Goal: Task Accomplishment & Management: Use online tool/utility

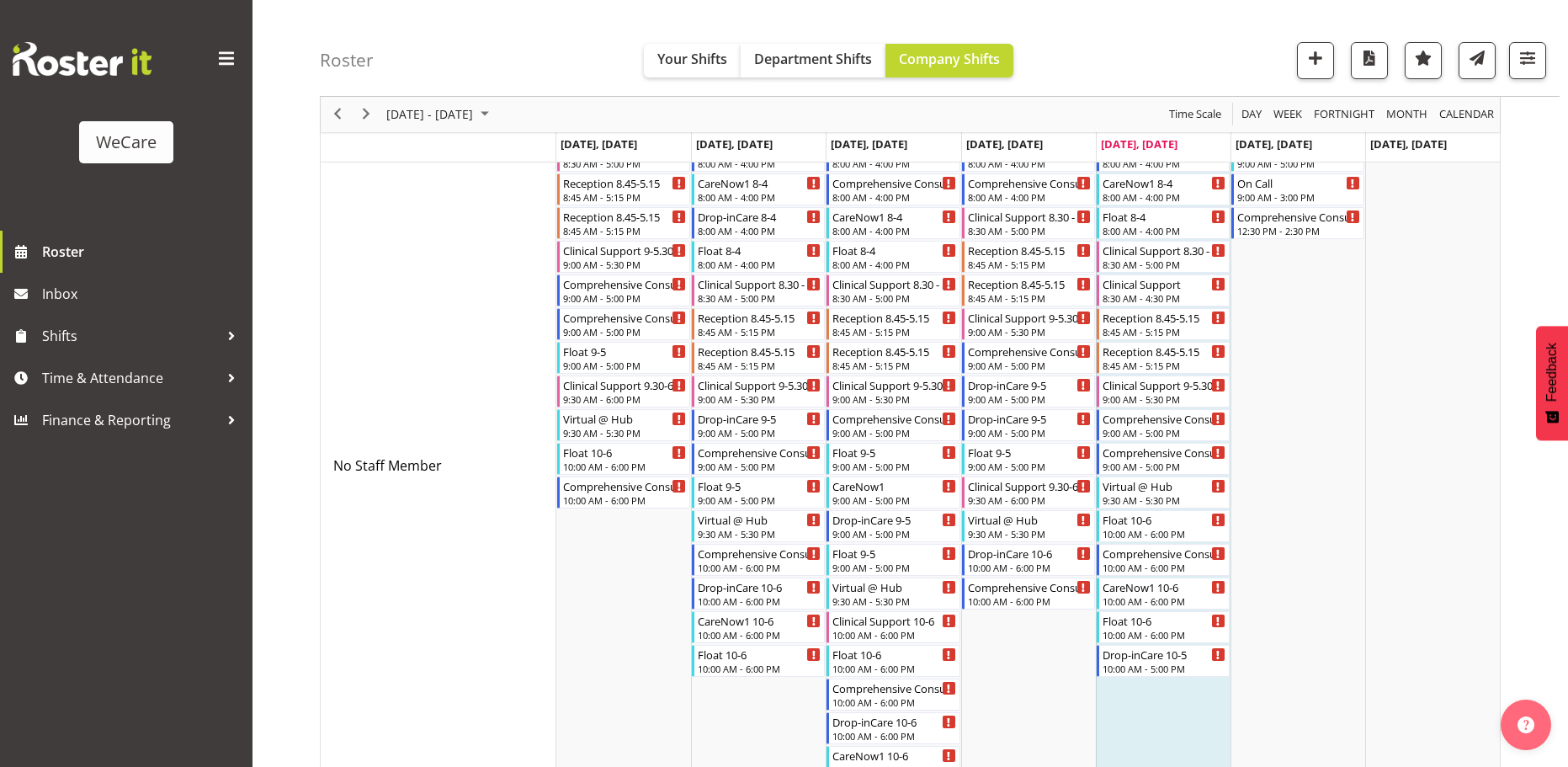
scroll to position [84, 0]
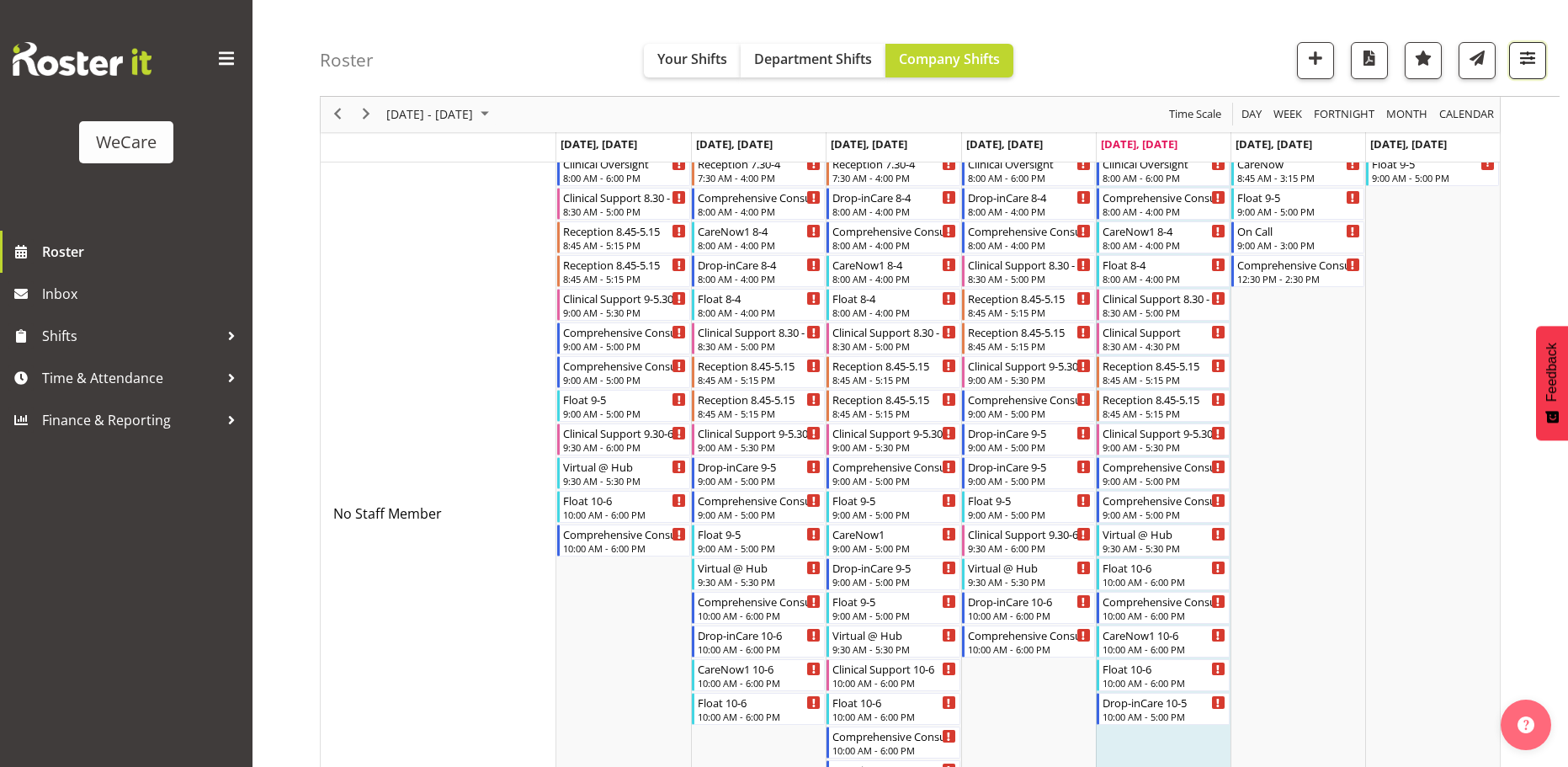
click at [1528, 65] on span "button" at bounding box center [1528, 58] width 22 height 22
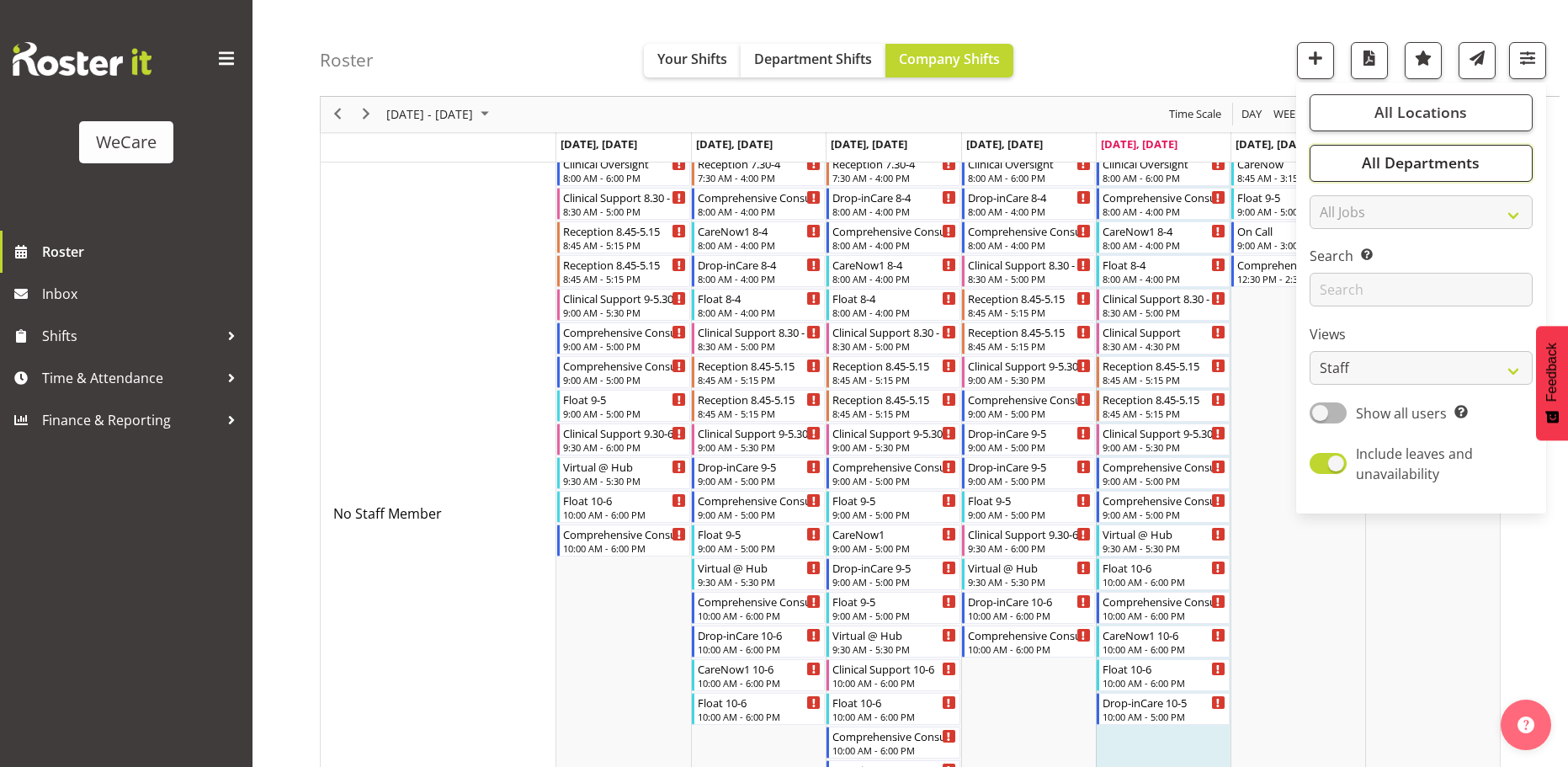
click at [1425, 175] on button "All Departments" at bounding box center [1421, 163] width 223 height 37
click at [1412, 122] on span "All Locations" at bounding box center [1421, 113] width 93 height 20
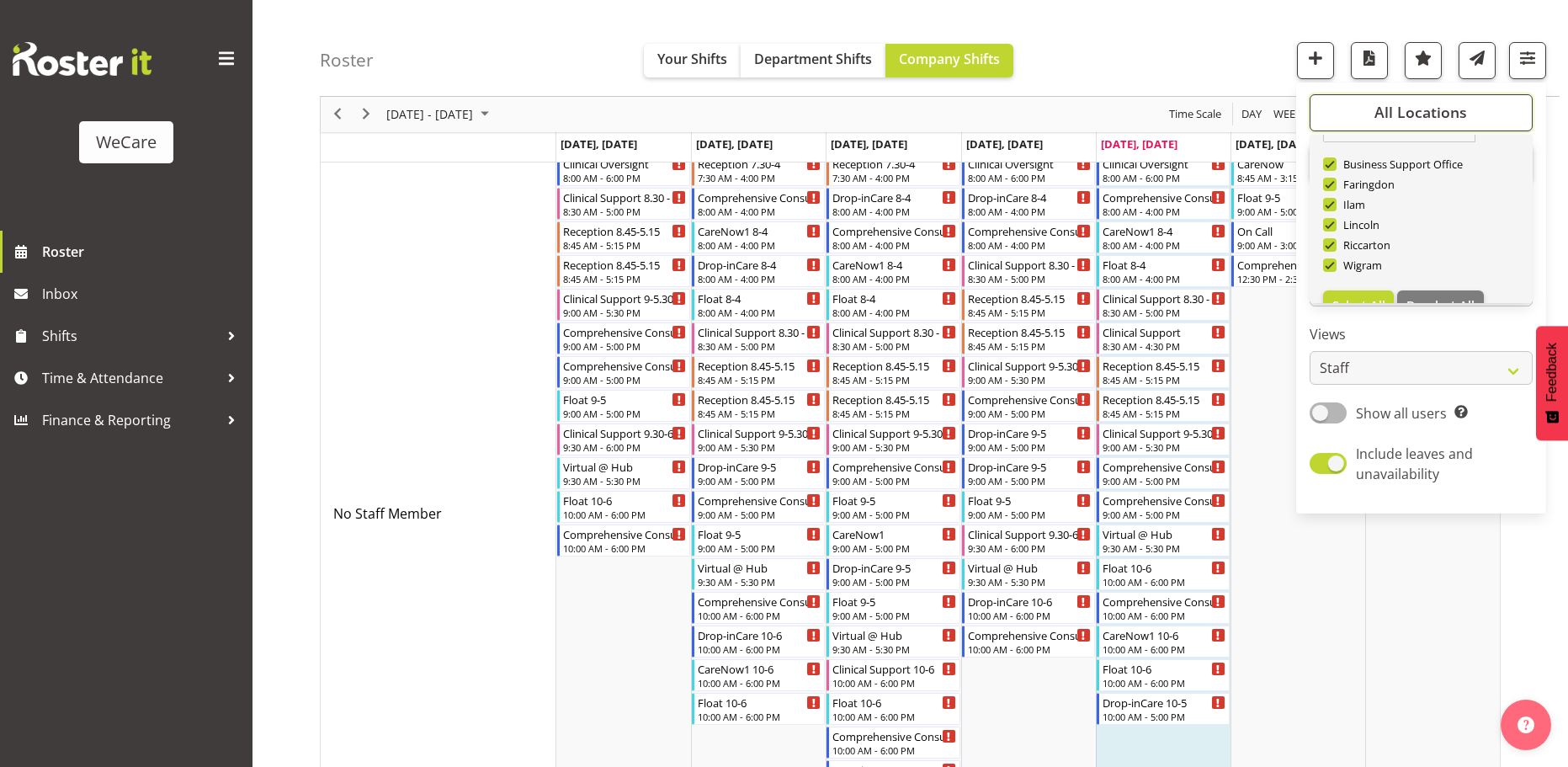
scroll to position [60, 0]
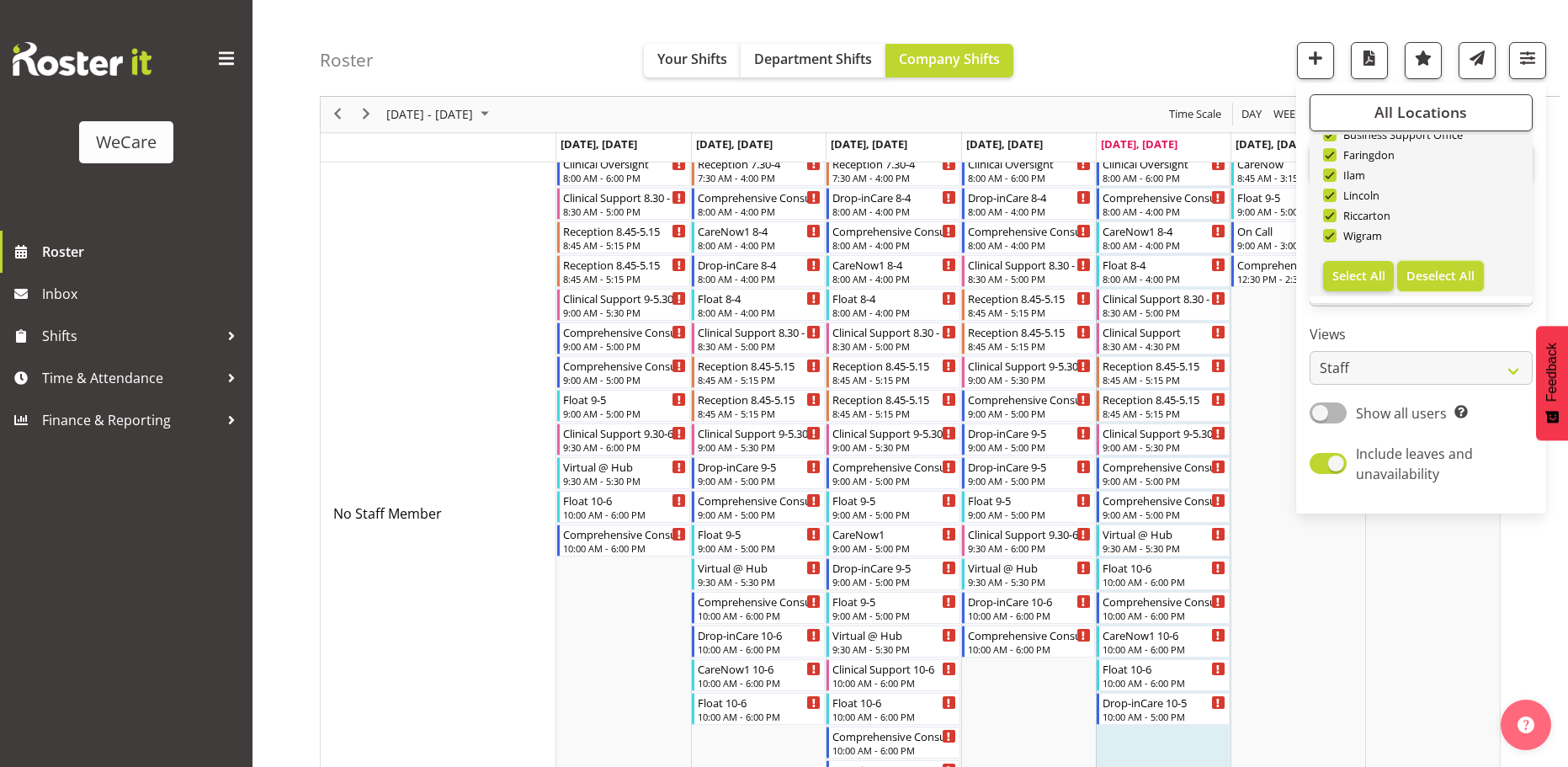
click at [1447, 272] on span "Deselect All" at bounding box center [1441, 275] width 68 height 16
checkbox input "false"
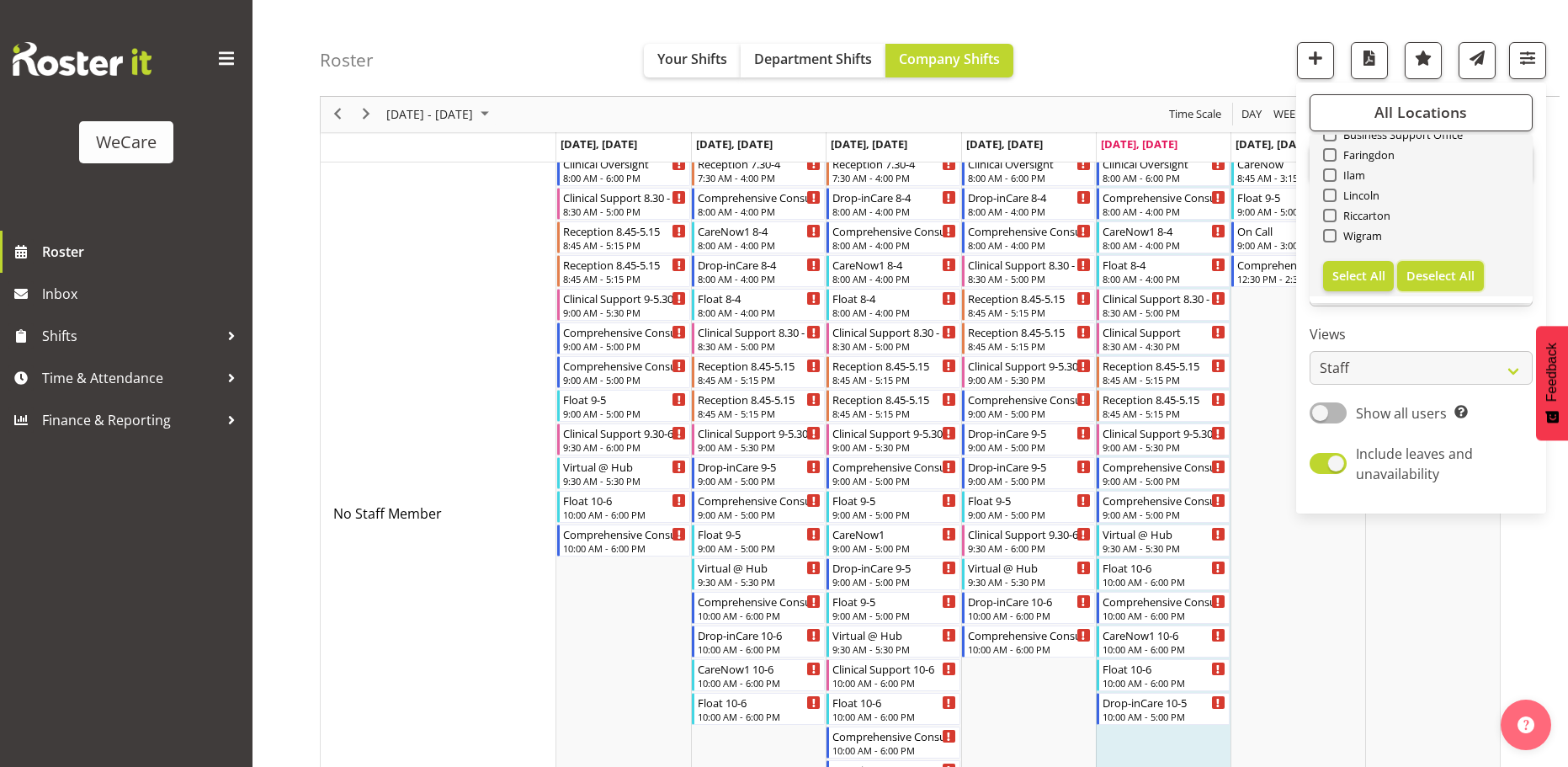
checkbox input "false"
click at [1336, 236] on span at bounding box center [1330, 235] width 14 height 14
click at [1335, 236] on input "Wigram" at bounding box center [1329, 236] width 11 height 11
checkbox input "true"
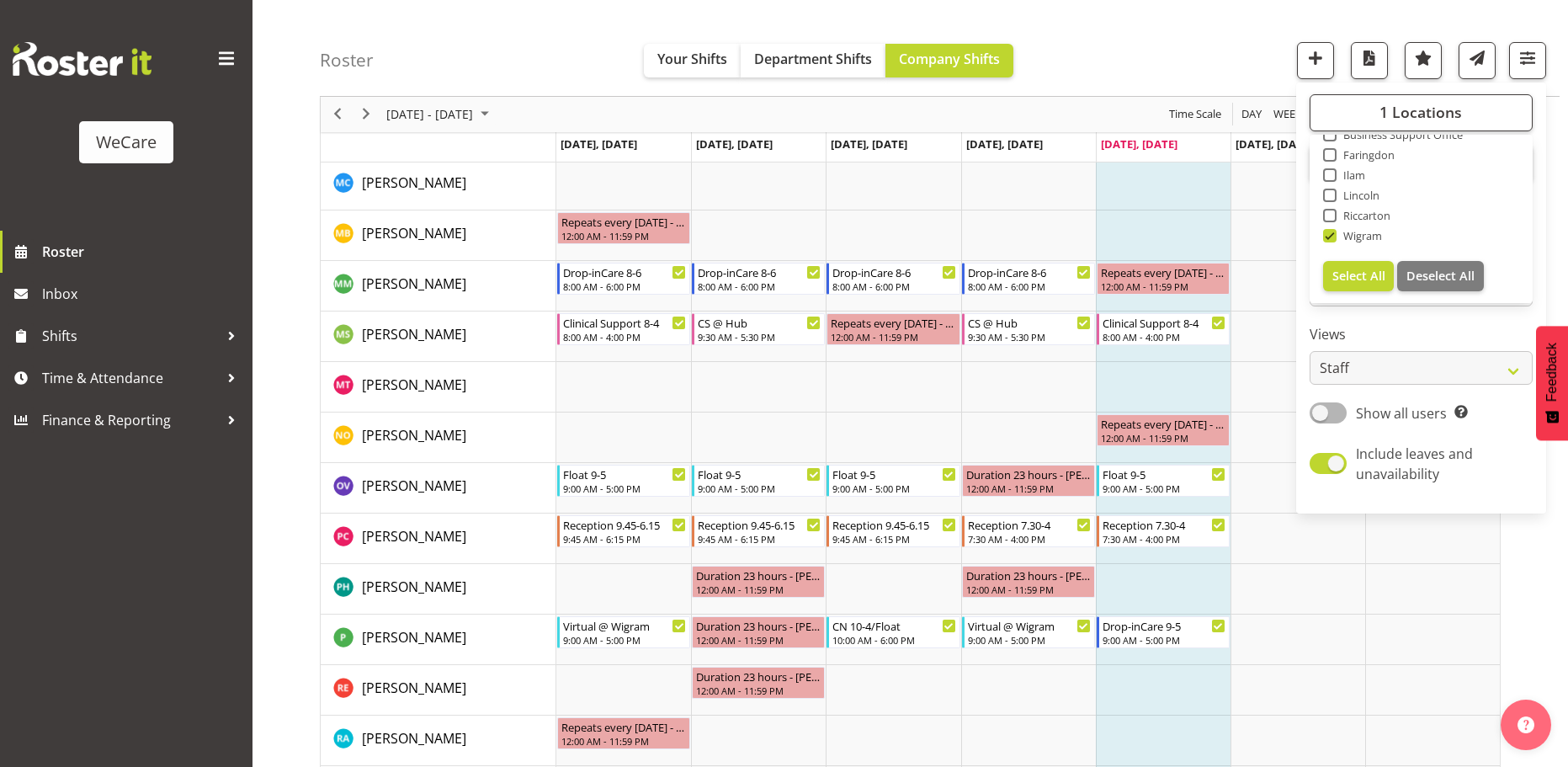
scroll to position [1936, 0]
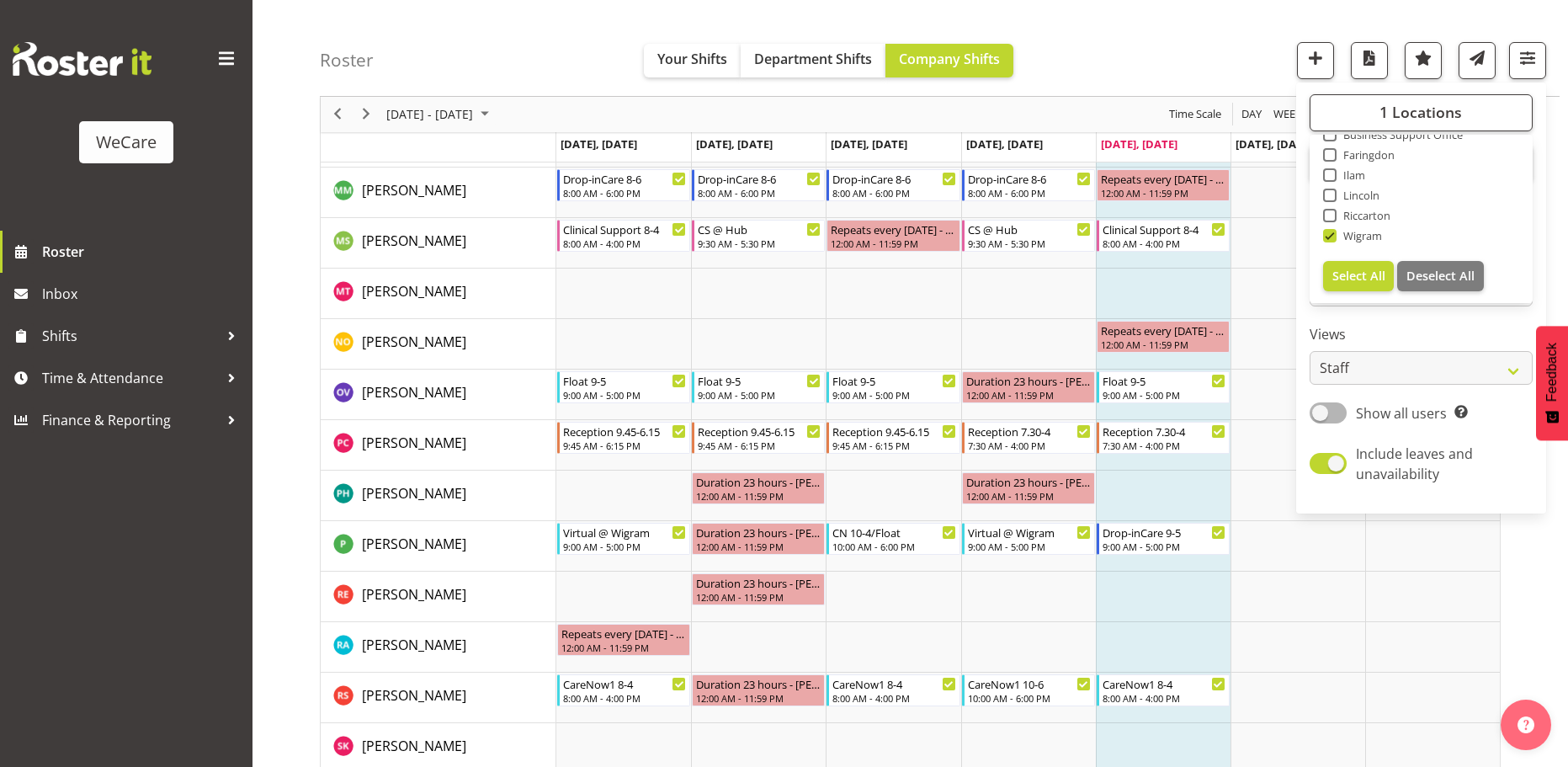
click at [1188, 647] on td "Timeline Week of September 19, 2025" at bounding box center [1164, 647] width 135 height 51
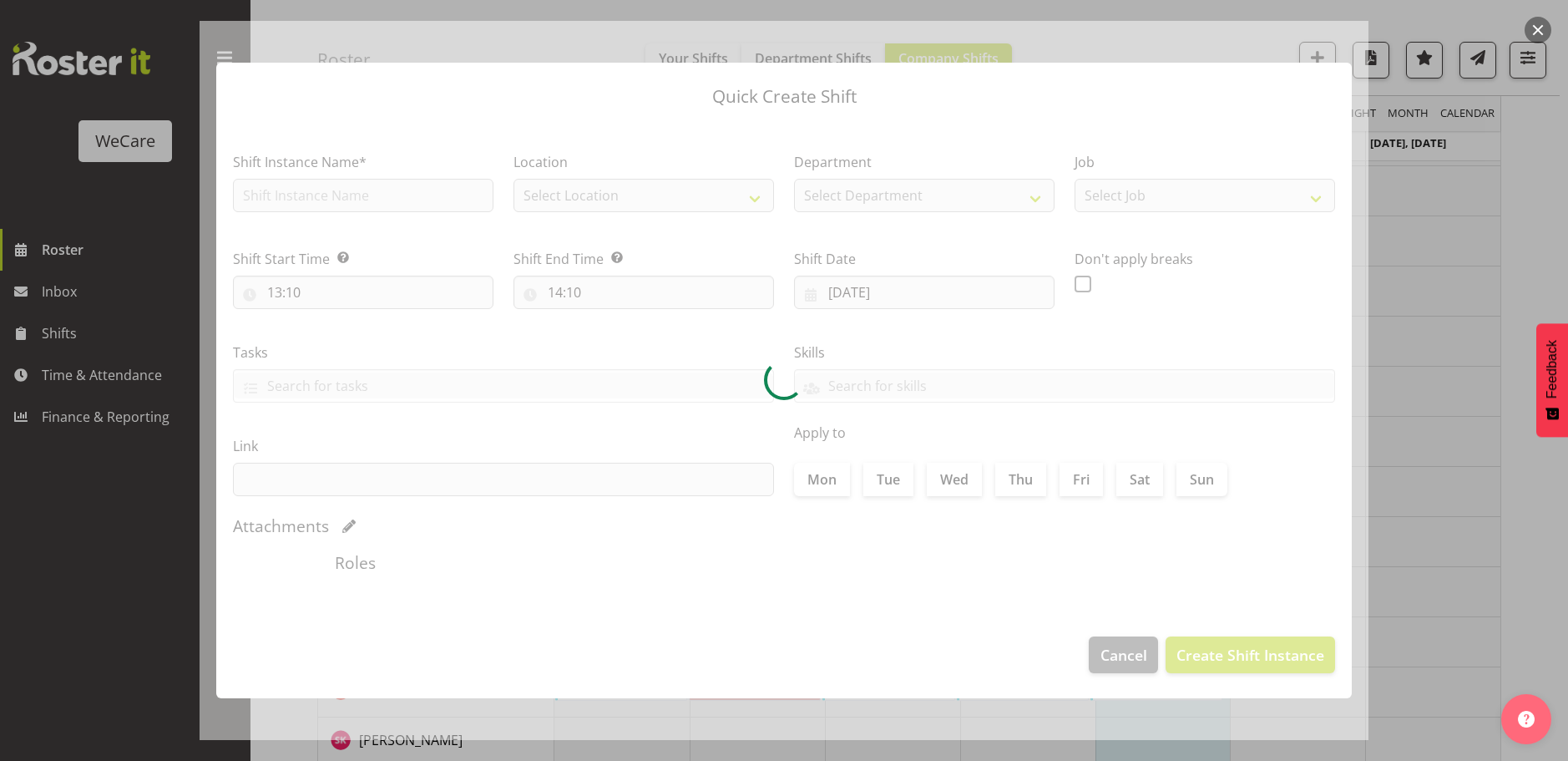
checkbox input "true"
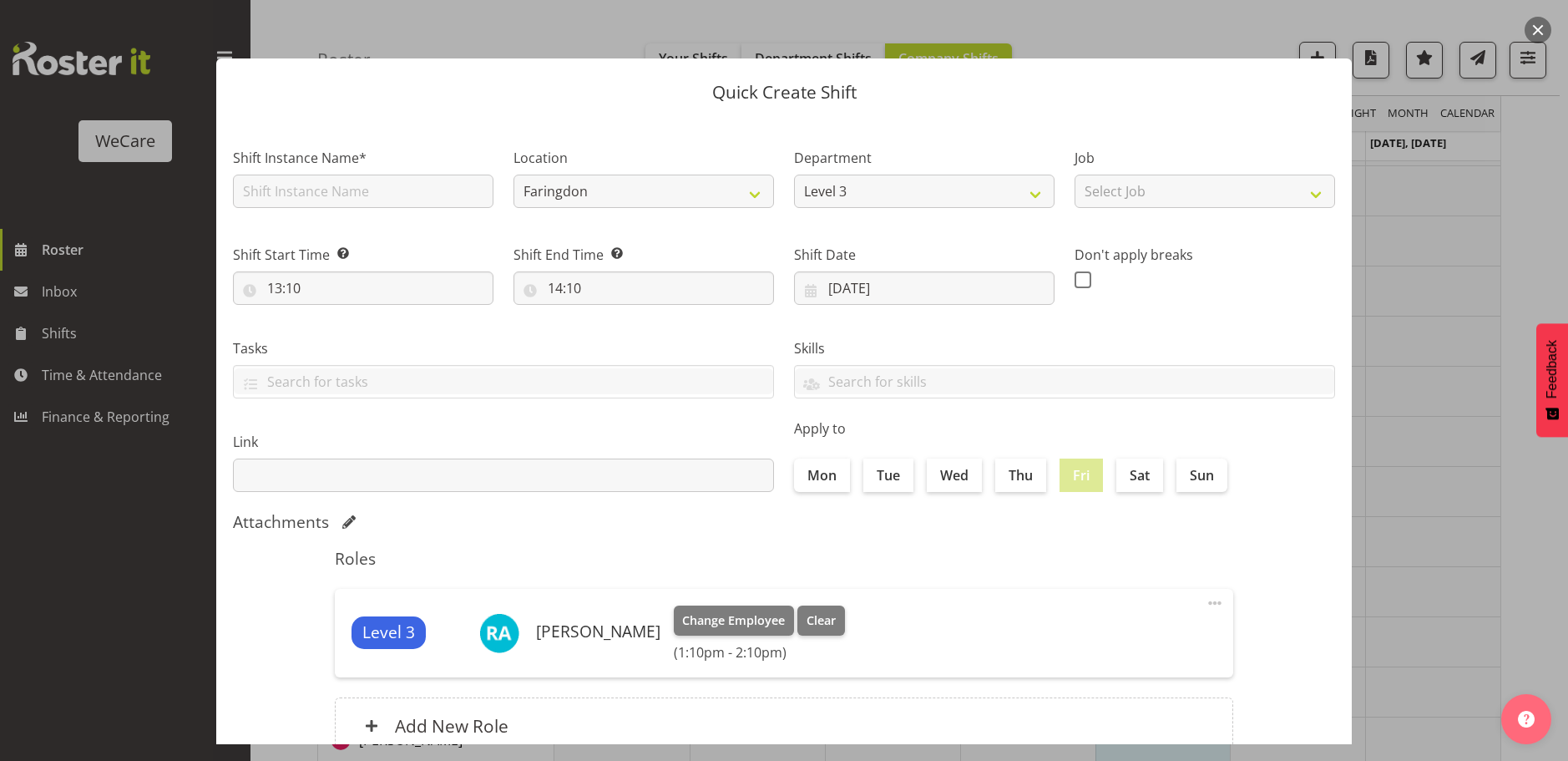
click at [1504, 202] on div at bounding box center [784, 380] width 1568 height 761
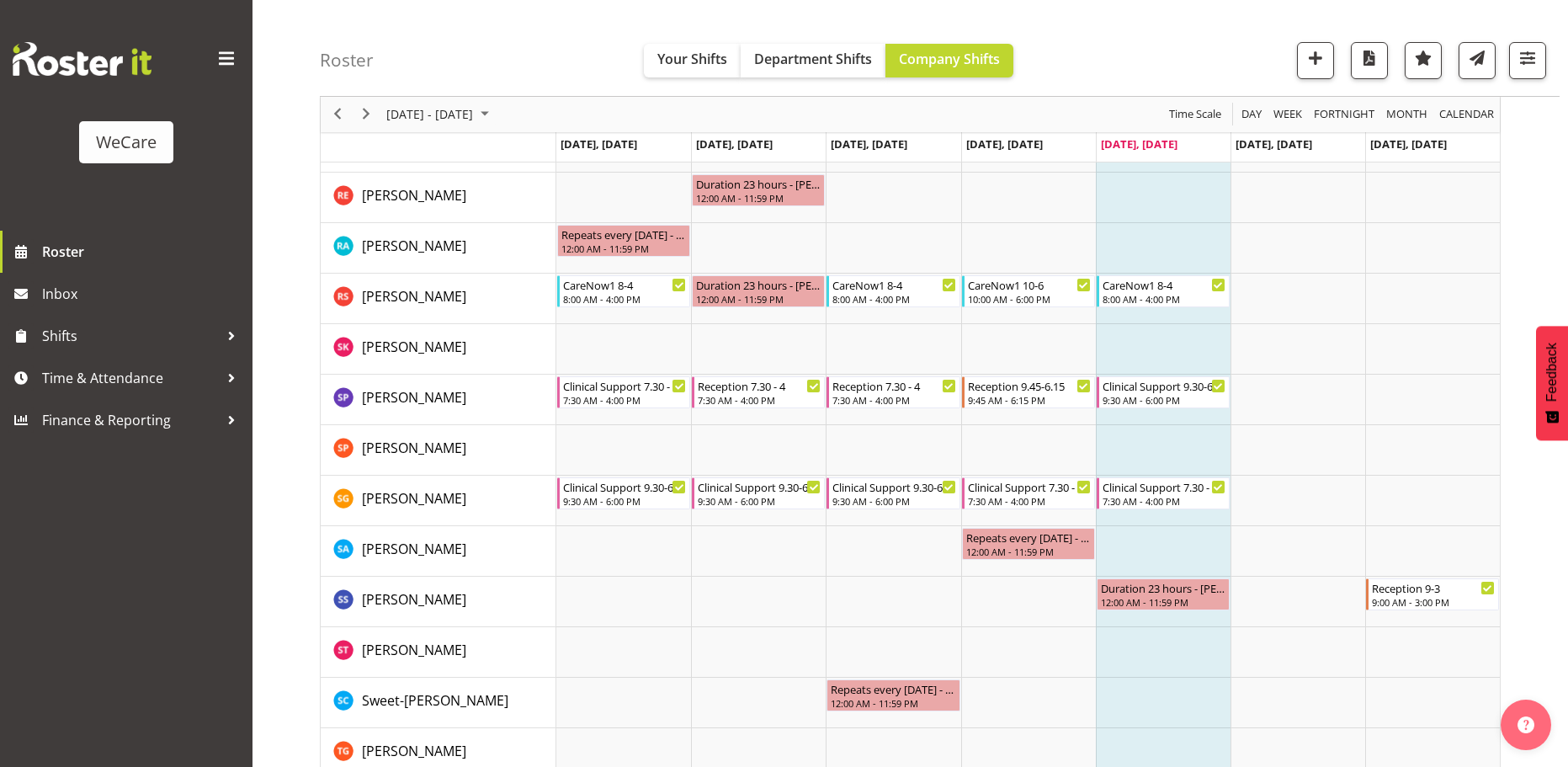
scroll to position [2663, 0]
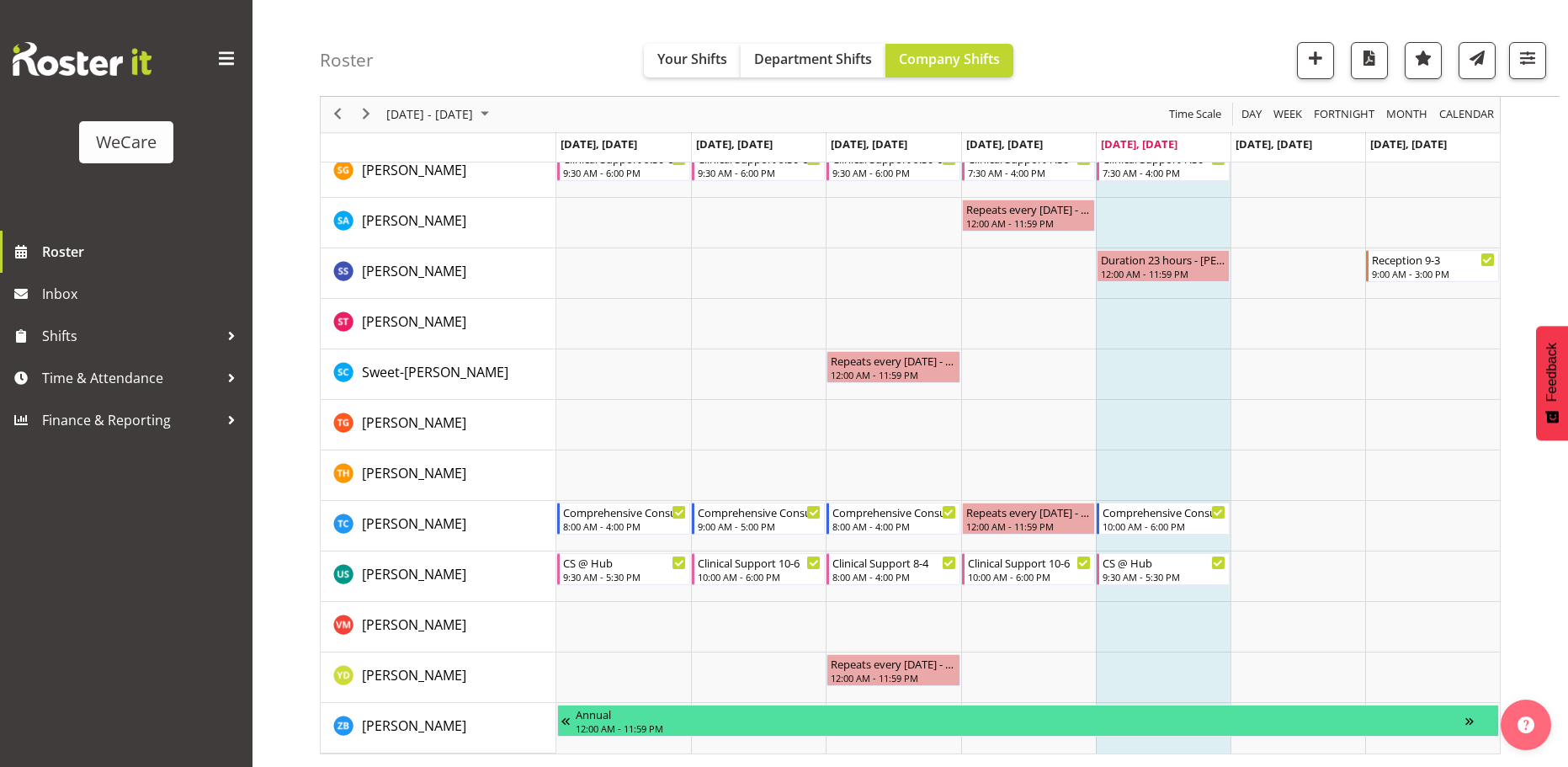
click at [378, 114] on div "next period" at bounding box center [366, 115] width 29 height 35
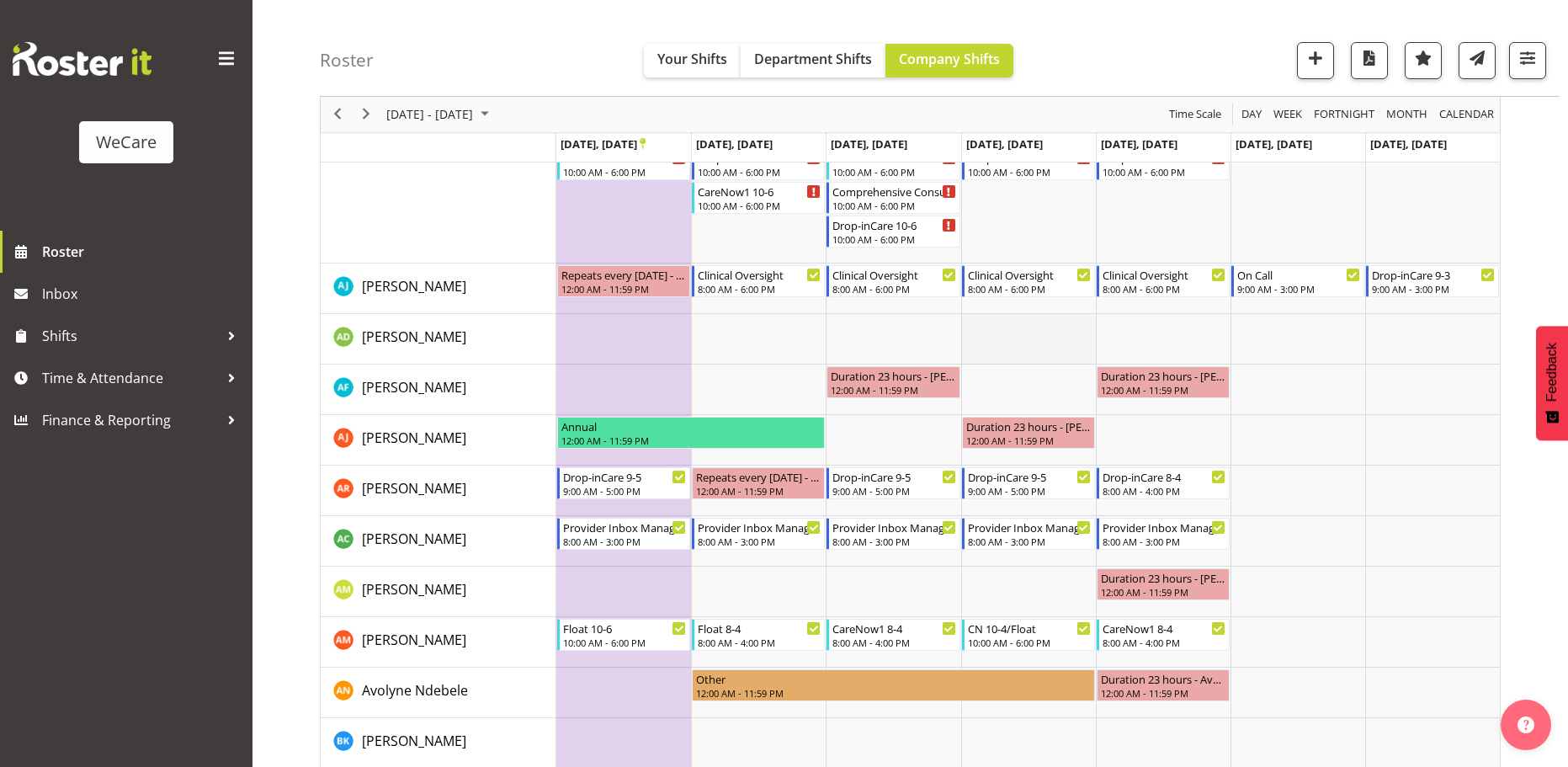
scroll to position [137, 0]
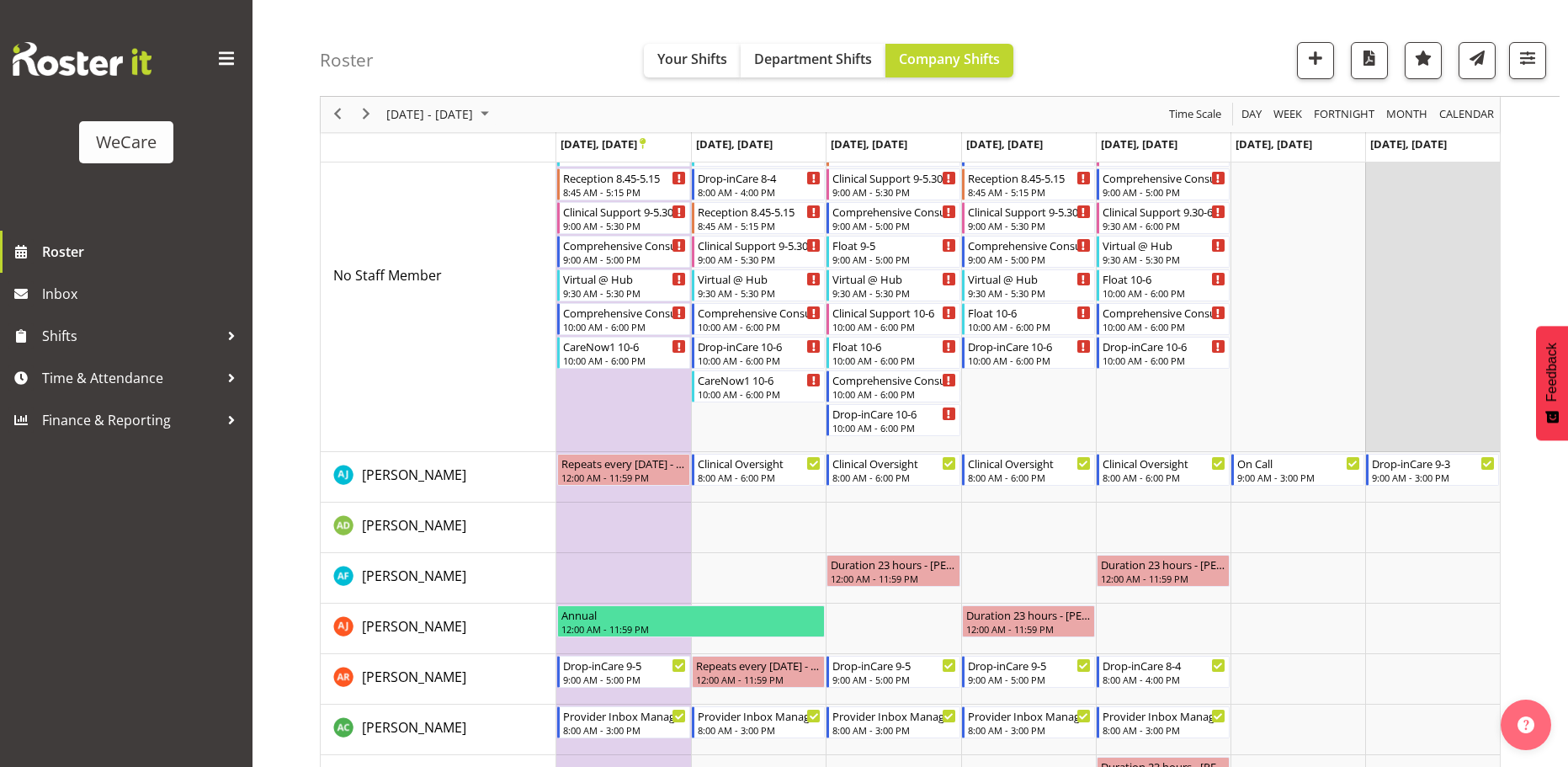
click at [1388, 259] on td "Timeline Week of September 26, 2025" at bounding box center [1433, 275] width 135 height 353
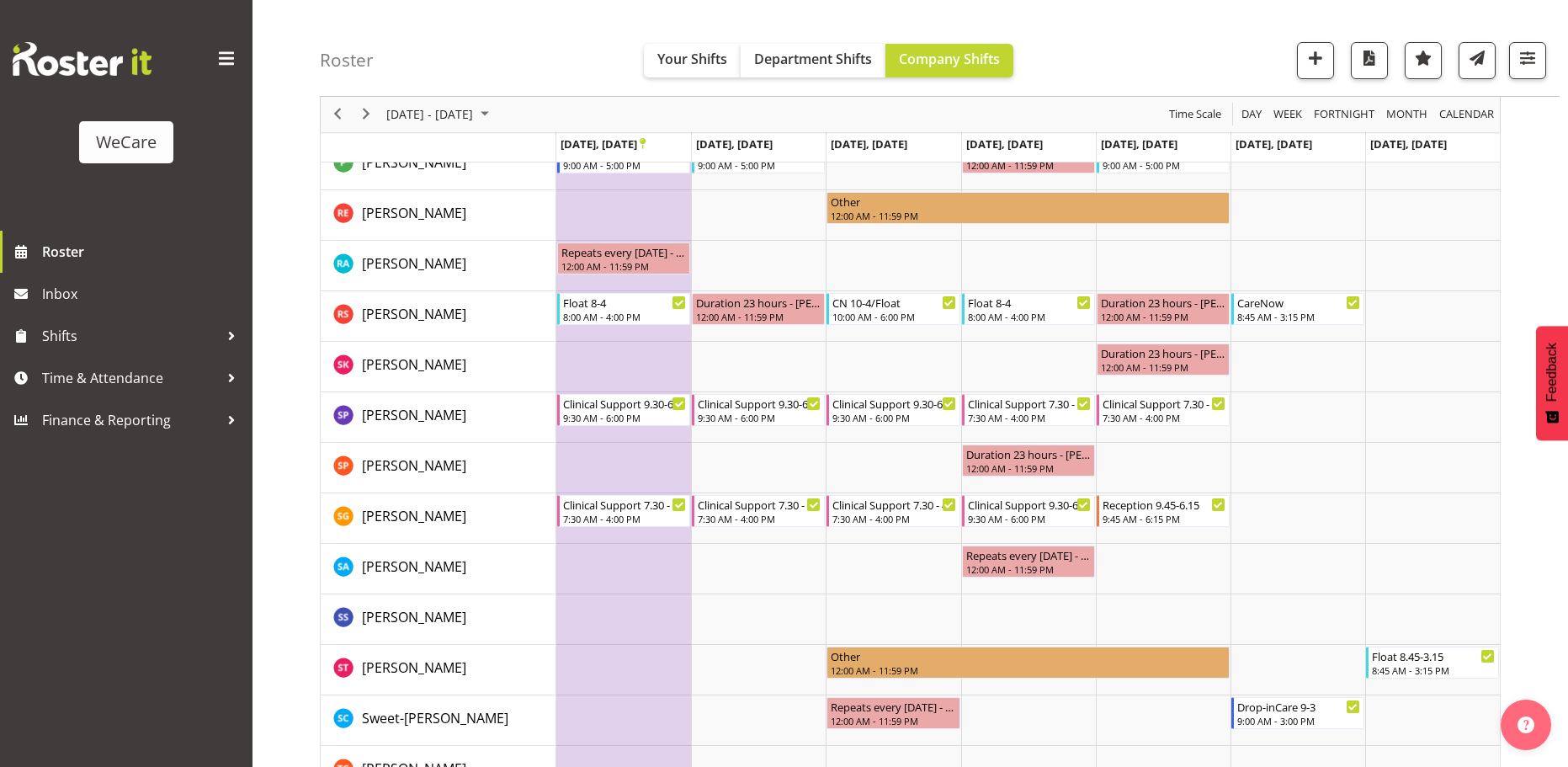
scroll to position [1988, 0]
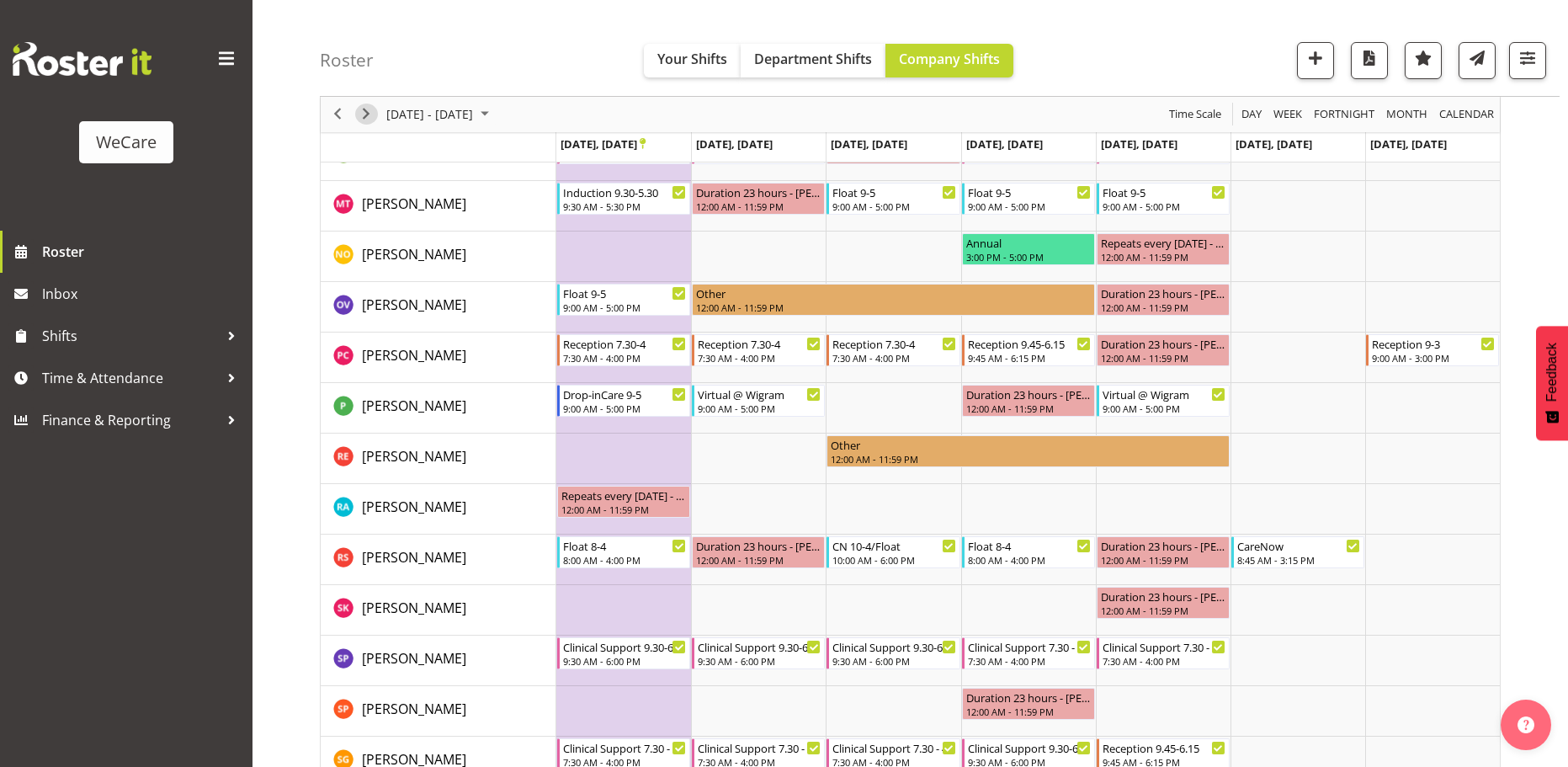
click at [375, 111] on span "Next" at bounding box center [367, 115] width 20 height 21
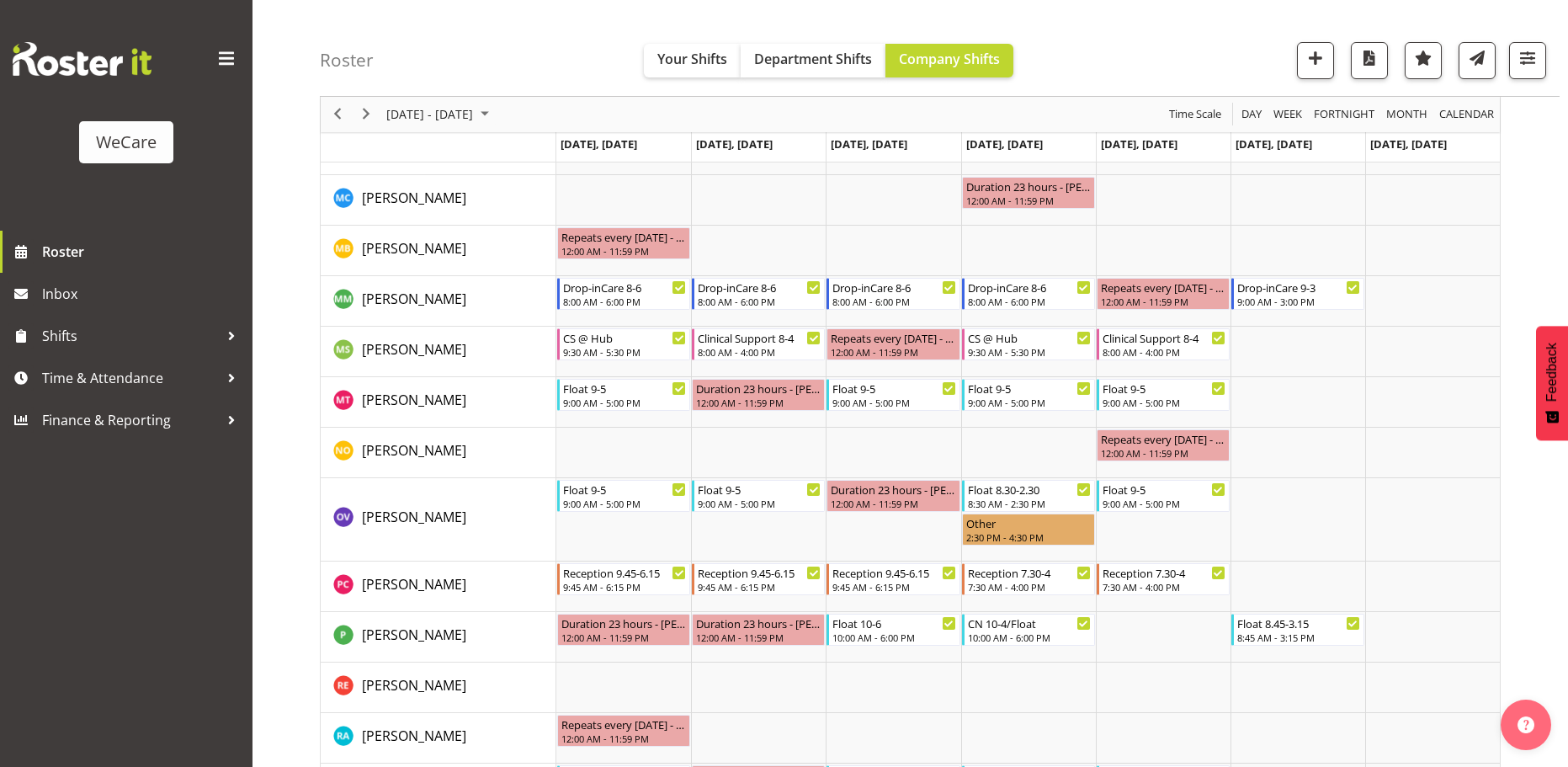
scroll to position [1765, 0]
